Goal: Information Seeking & Learning: Learn about a topic

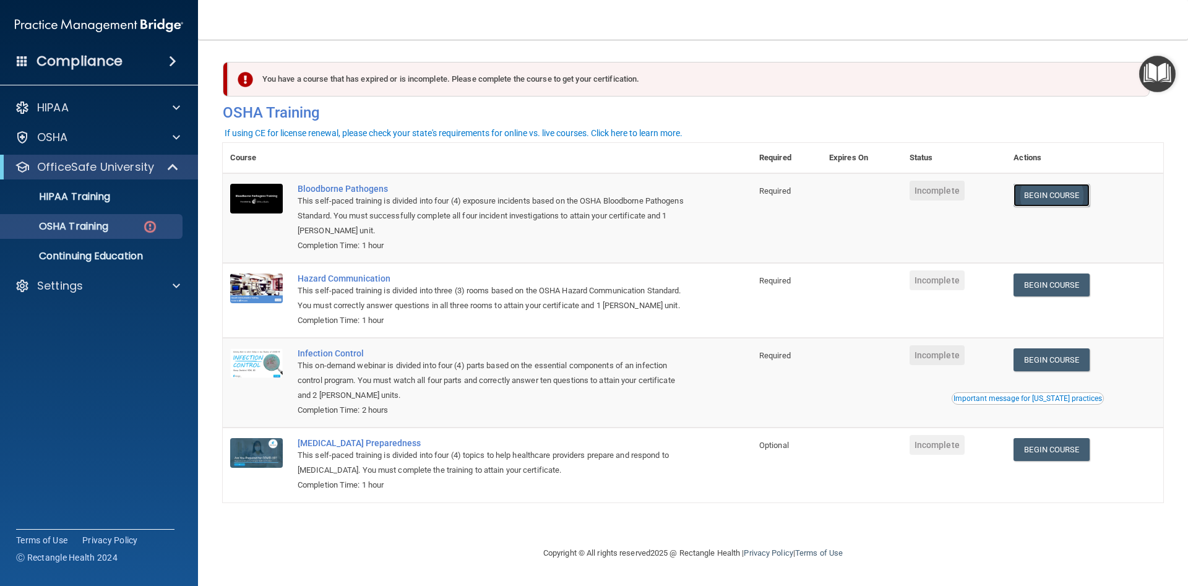
click at [1060, 199] on link "Begin Course" at bounding box center [1052, 195] width 76 height 23
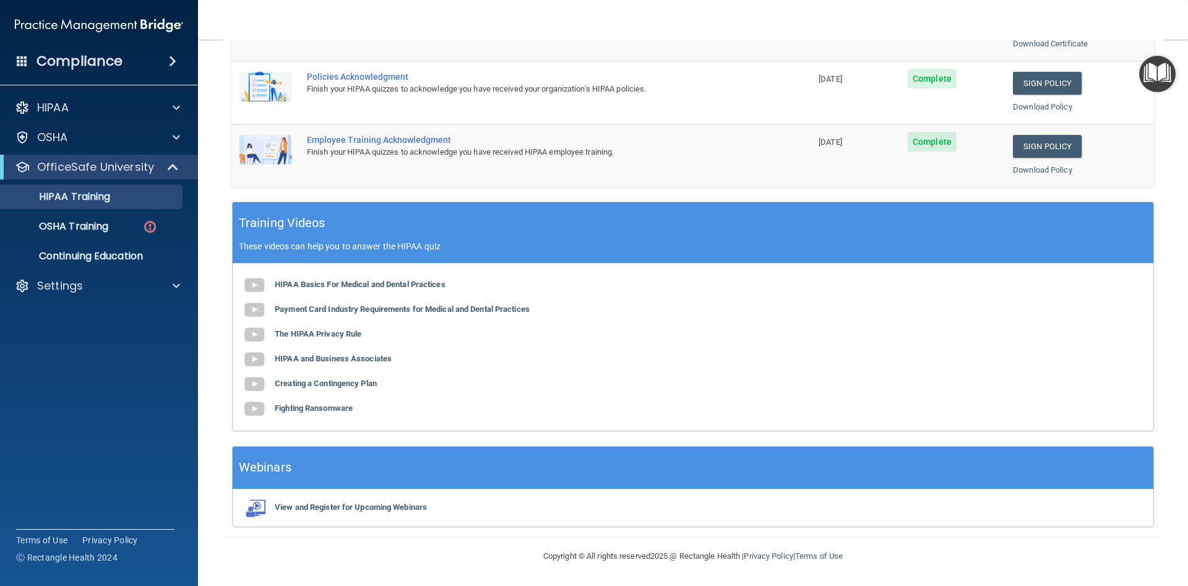
scroll to position [179, 0]
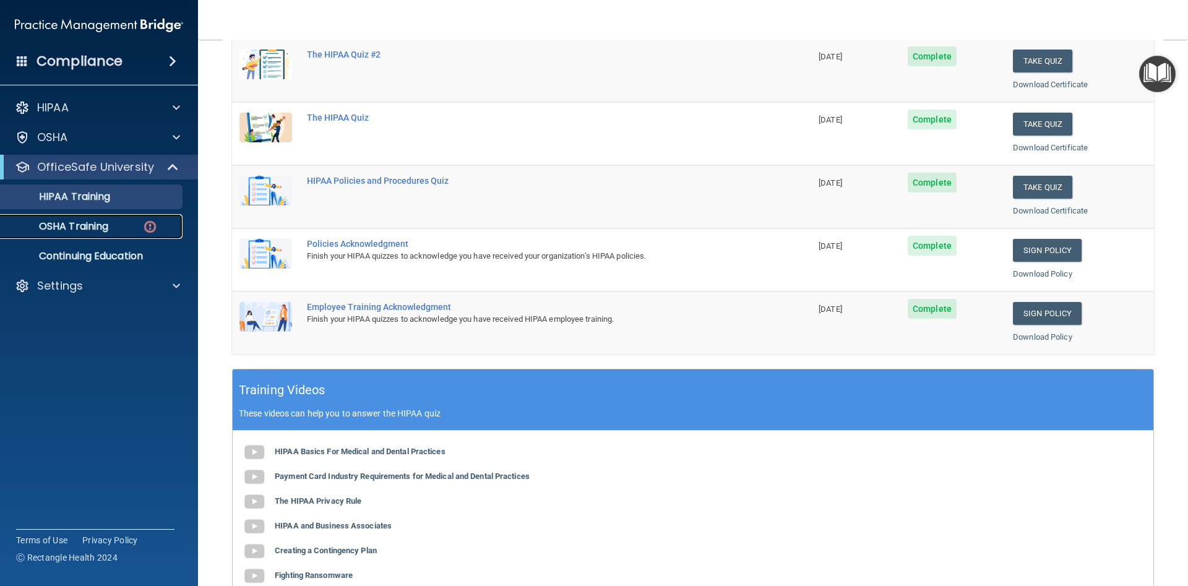
click at [95, 223] on p "OSHA Training" at bounding box center [58, 226] width 100 height 12
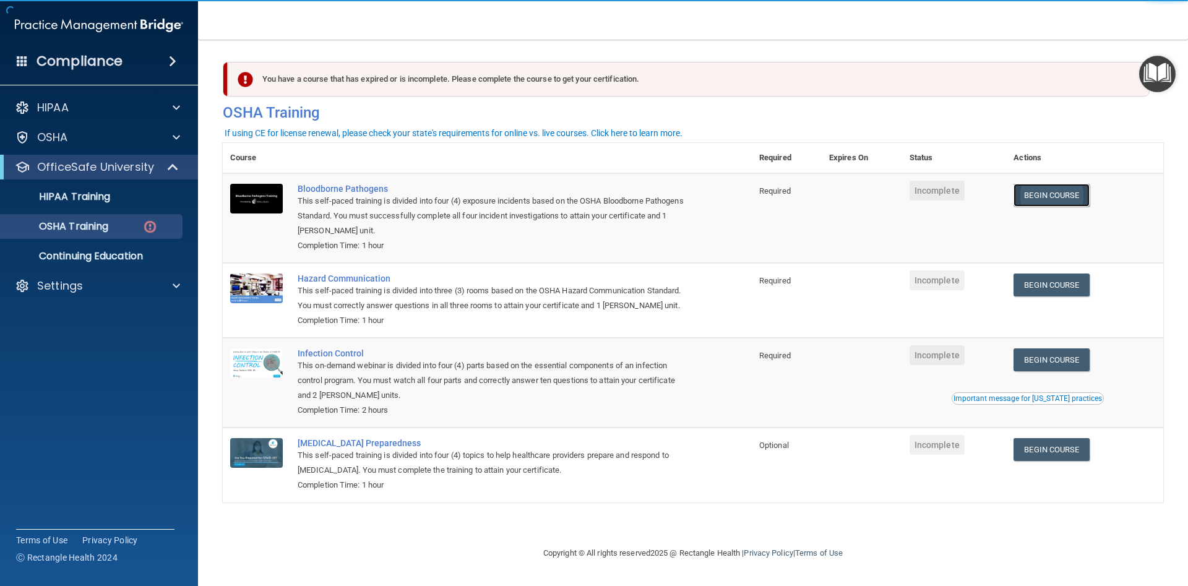
click at [1056, 195] on link "Begin Course" at bounding box center [1052, 195] width 76 height 23
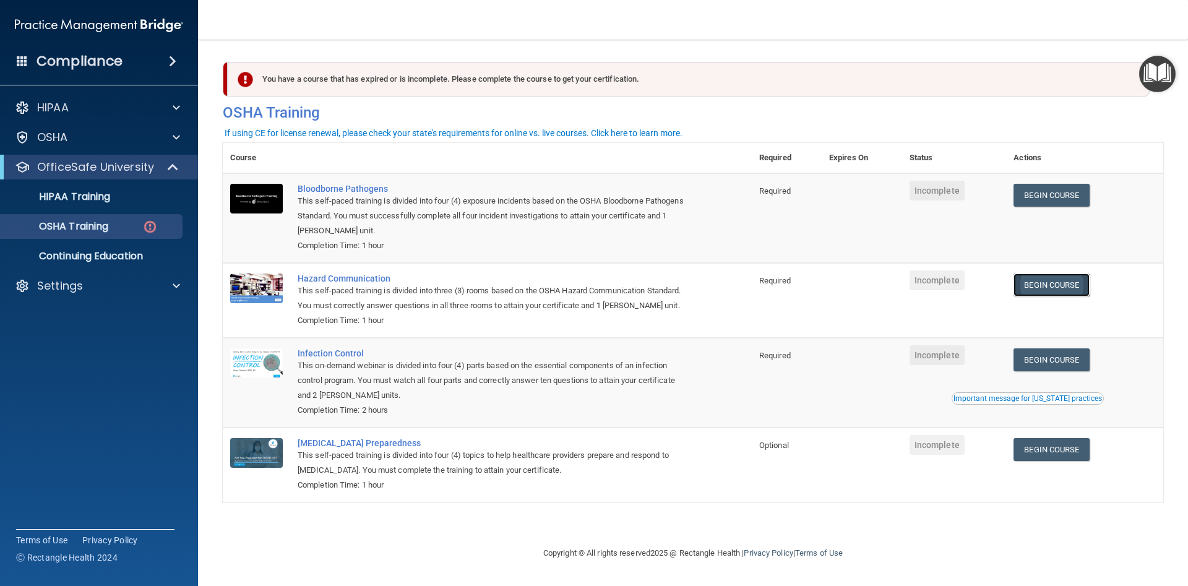
click at [1066, 291] on link "Begin Course" at bounding box center [1052, 285] width 76 height 23
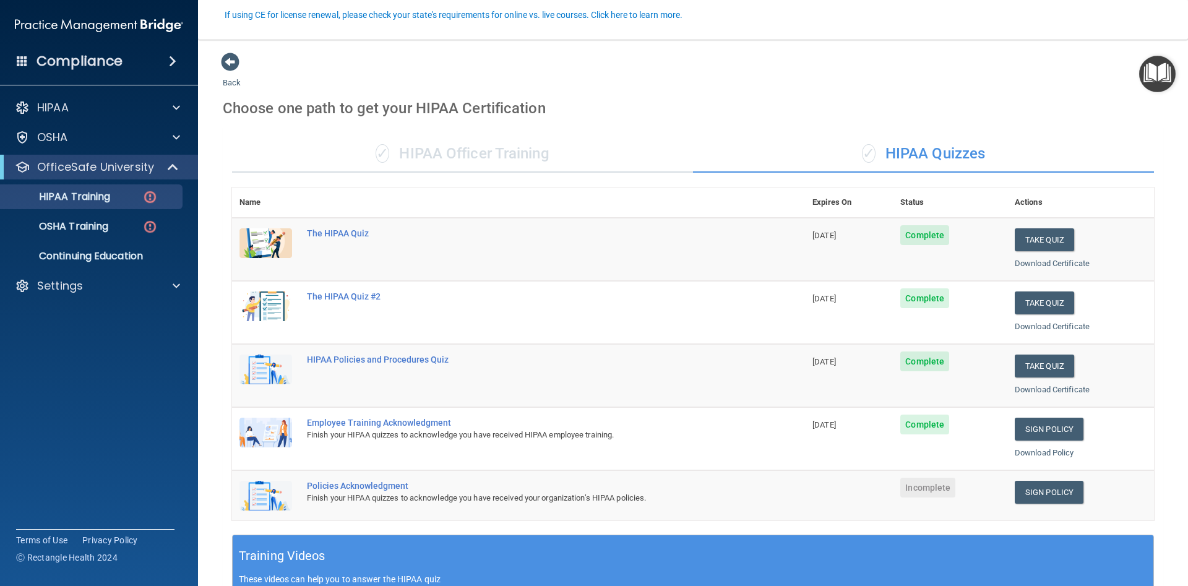
scroll to position [111, 0]
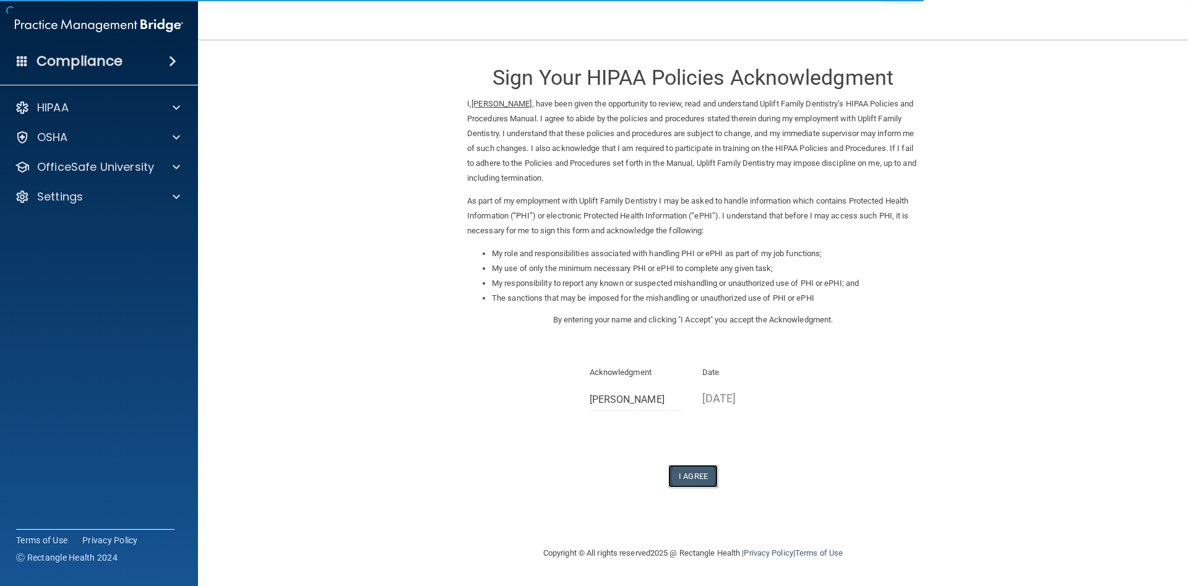
click at [688, 480] on button "I Agree" at bounding box center [693, 476] width 50 height 23
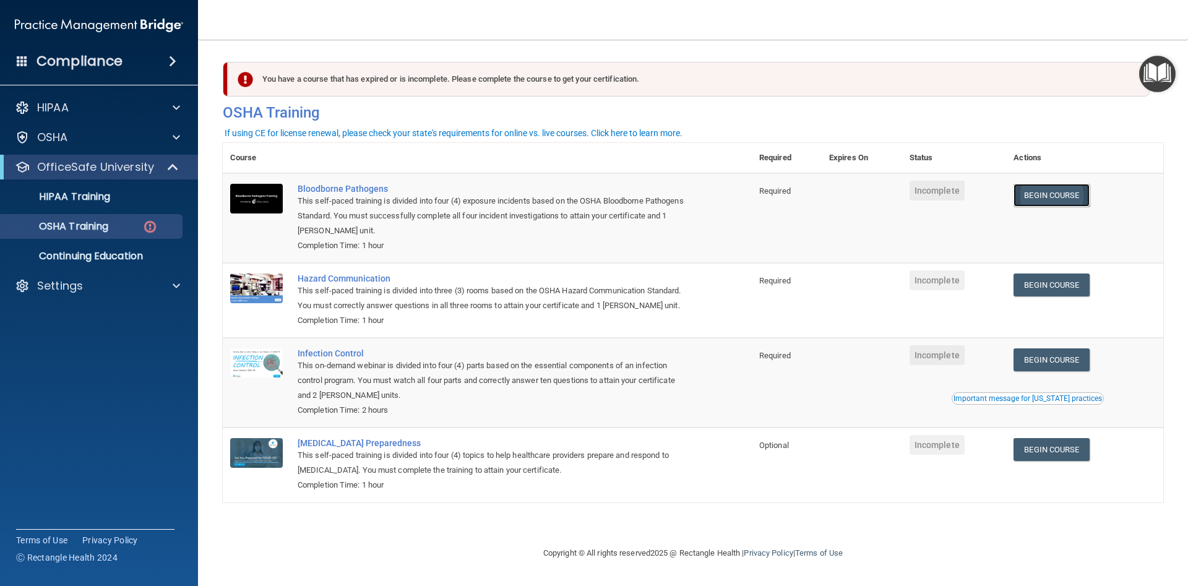
click at [1065, 196] on link "Begin Course" at bounding box center [1052, 195] width 76 height 23
click at [1040, 363] on link "Begin Course" at bounding box center [1052, 359] width 76 height 23
